Goal: Transaction & Acquisition: Purchase product/service

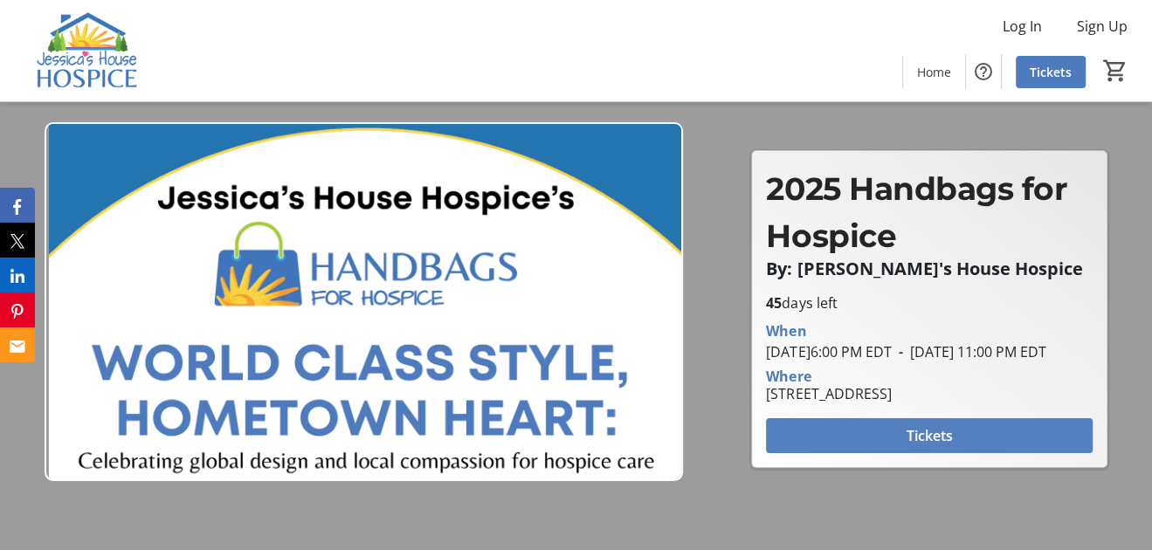
click at [916, 441] on span "Tickets" at bounding box center [930, 435] width 46 height 21
